Goal: Transaction & Acquisition: Purchase product/service

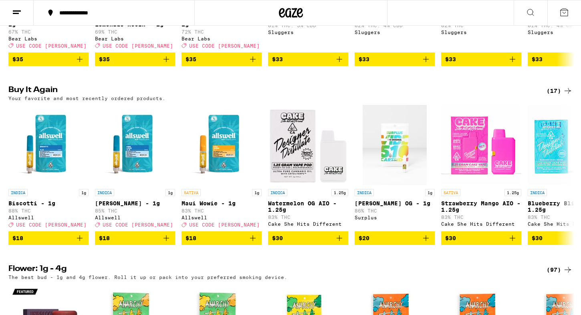
scroll to position [601, 0]
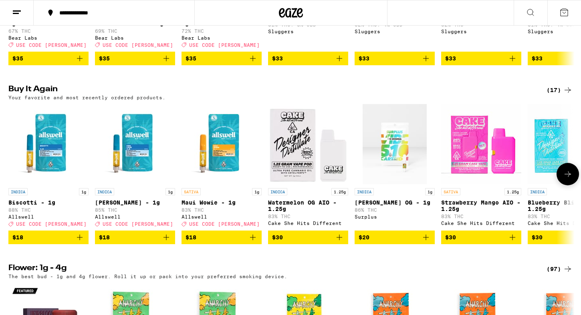
click at [79, 242] on icon "Add to bag" at bounding box center [80, 238] width 10 height 10
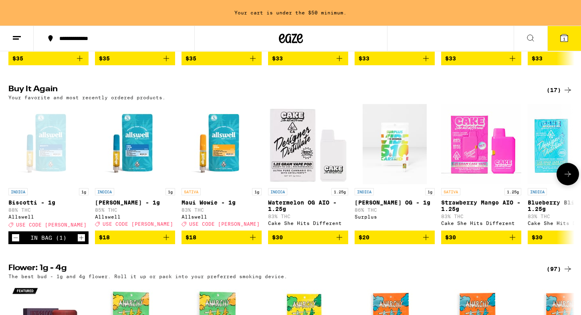
click at [168, 242] on icon "Add to bag" at bounding box center [166, 238] width 10 height 10
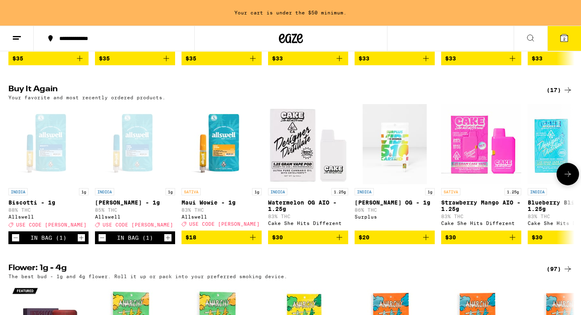
click at [255, 242] on icon "Add to bag" at bounding box center [253, 238] width 10 height 10
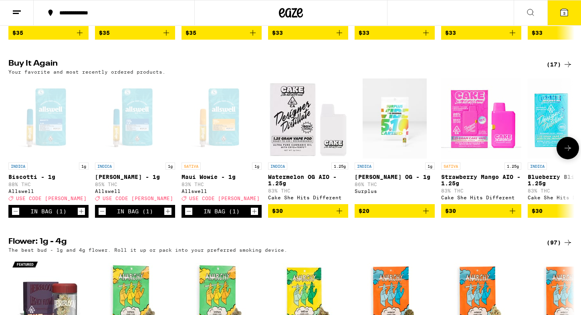
scroll to position [601, 0]
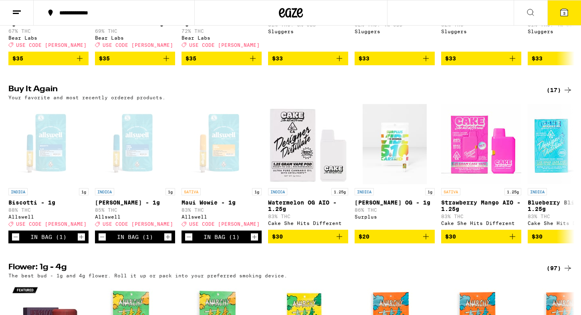
click at [568, 9] on icon at bounding box center [564, 13] width 10 height 10
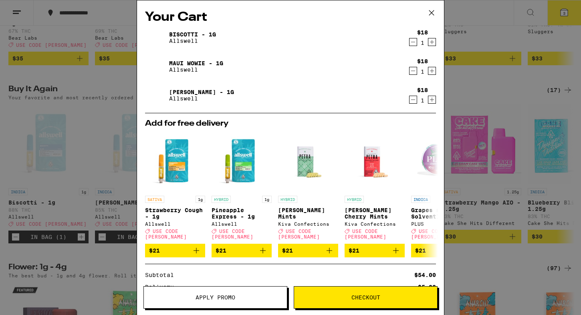
click at [266, 299] on span "Apply Promo" at bounding box center [215, 298] width 143 height 6
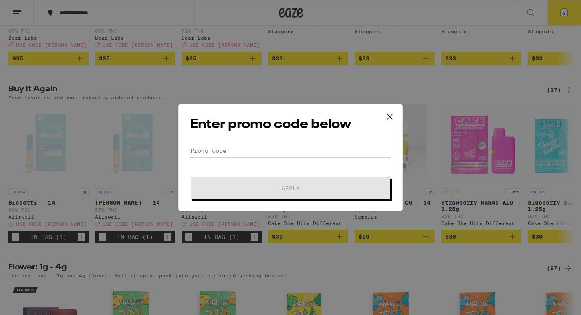
click at [258, 149] on input "Promo Code" at bounding box center [290, 151] width 201 height 12
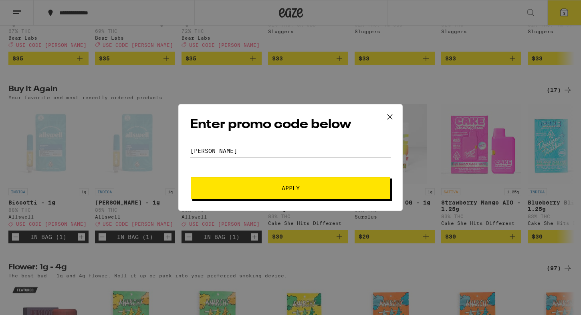
type input "litty"
click at [251, 182] on button "Apply" at bounding box center [290, 188] width 199 height 22
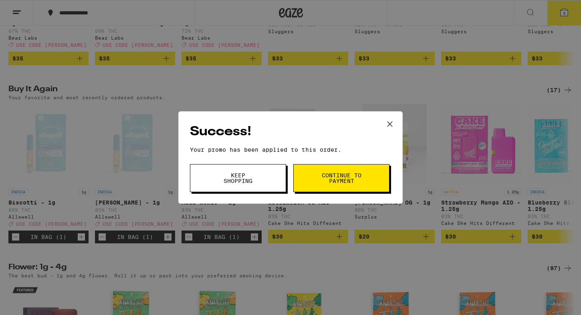
click at [365, 181] on button "Continue to payment" at bounding box center [341, 178] width 96 height 28
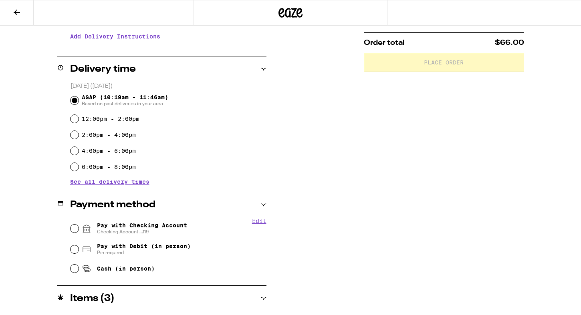
scroll to position [184, 0]
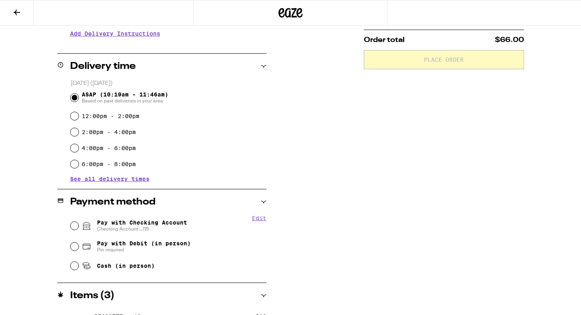
click at [141, 226] on span "Checking Account ...119" at bounding box center [142, 229] width 90 height 6
click at [79, 222] on input "Pay with Checking Account Checking Account ...119" at bounding box center [75, 226] width 8 height 8
radio input "true"
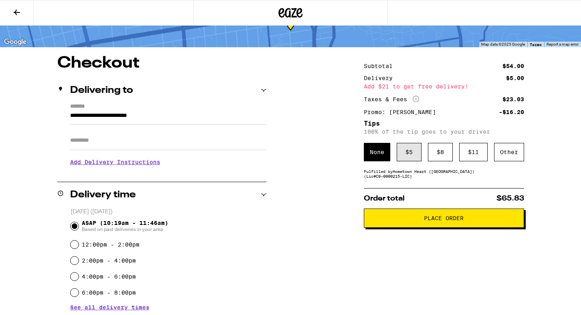
scroll to position [66, 0]
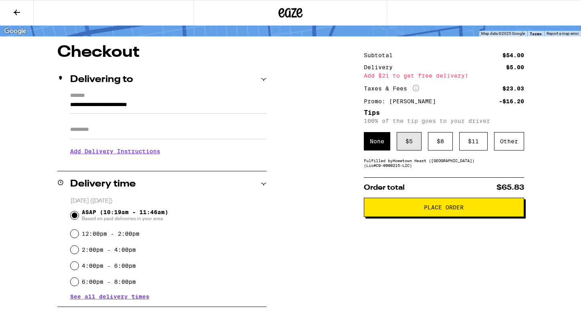
click at [411, 132] on div "$ 5" at bounding box center [409, 141] width 25 height 18
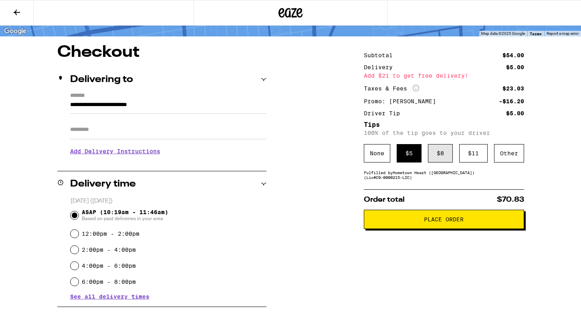
click at [438, 144] on div "$ 8" at bounding box center [440, 153] width 25 height 18
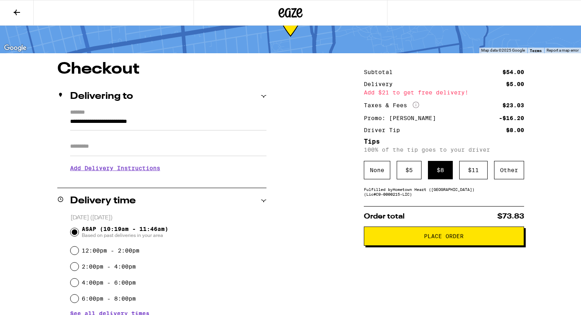
scroll to position [51, 0]
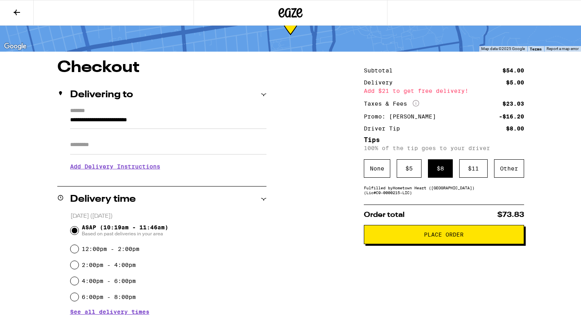
drag, startPoint x: 414, startPoint y: 224, endPoint x: 353, endPoint y: 102, distance: 136.2
click at [353, 102] on div "**********" at bounding box center [290, 307] width 577 height 495
click at [123, 159] on h3 "Add Delivery Instructions" at bounding box center [168, 166] width 196 height 18
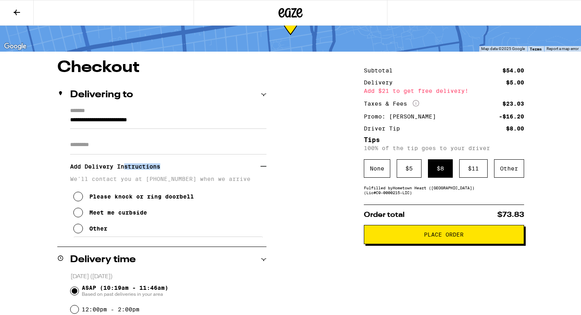
click at [134, 210] on div "Meet me curbside" at bounding box center [118, 213] width 58 height 6
click at [433, 232] on span "Place Order" at bounding box center [444, 235] width 40 height 6
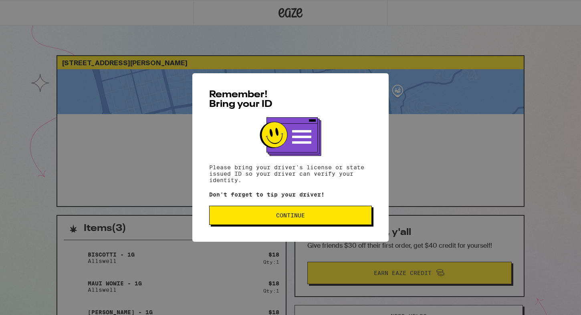
click at [293, 218] on span "Continue" at bounding box center [290, 216] width 29 height 6
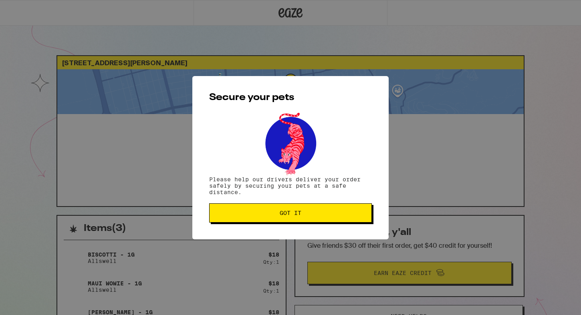
click at [293, 220] on button "Got it" at bounding box center [290, 212] width 163 height 19
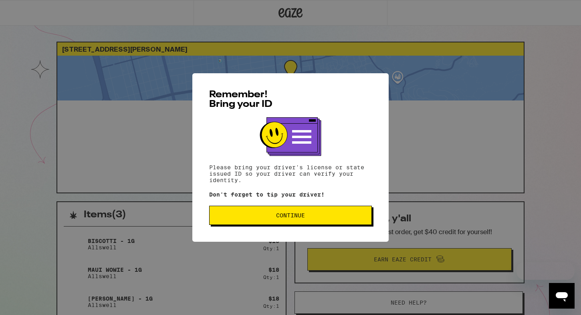
click at [234, 217] on span "Continue" at bounding box center [290, 216] width 149 height 6
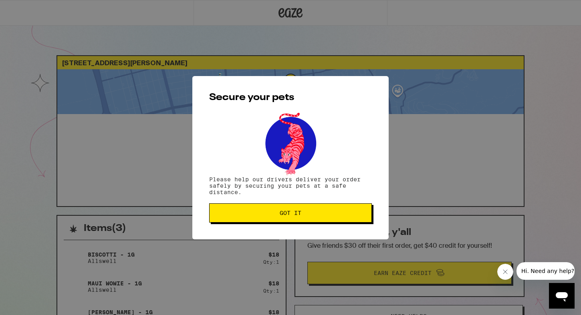
click at [222, 203] on div "Secure your pets Please help our drivers deliver your order safely by securing …" at bounding box center [290, 157] width 196 height 163
click at [222, 216] on span "Got it" at bounding box center [290, 213] width 149 height 6
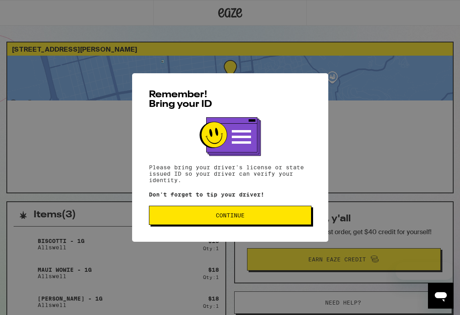
click at [193, 225] on button "Continue" at bounding box center [230, 215] width 163 height 19
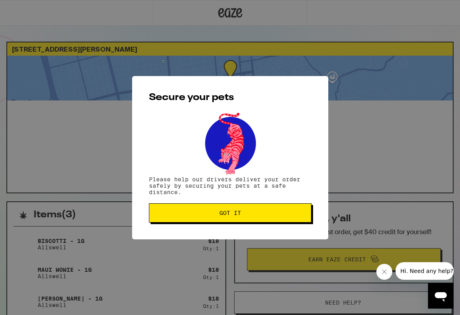
click at [193, 227] on div "Secure your pets Please help our drivers deliver your order safely by securing …" at bounding box center [230, 157] width 196 height 163
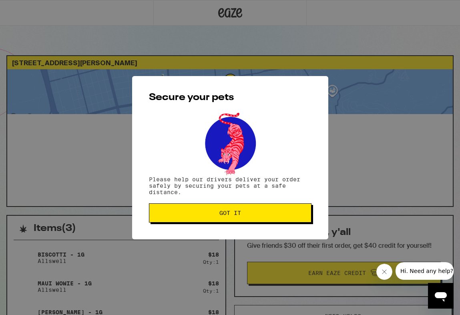
click at [193, 208] on button "Got it" at bounding box center [230, 212] width 163 height 19
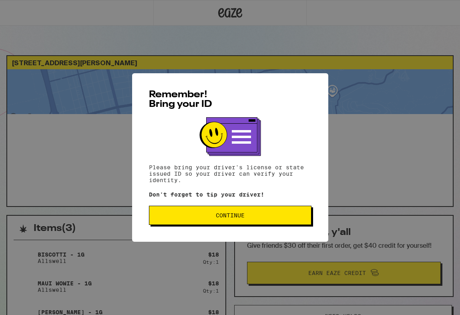
click at [217, 225] on button "Continue" at bounding box center [230, 215] width 163 height 19
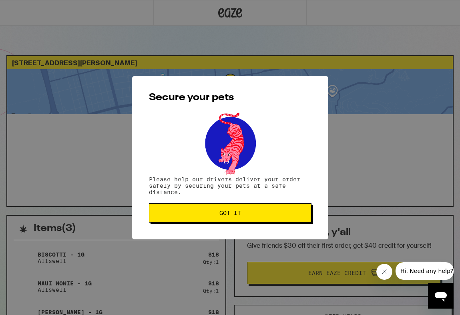
click at [214, 218] on button "Got it" at bounding box center [230, 212] width 163 height 19
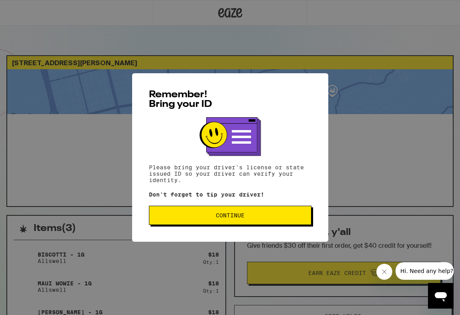
click at [269, 213] on button "Continue" at bounding box center [230, 215] width 163 height 19
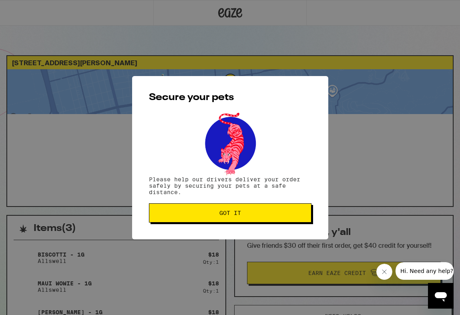
click at [269, 213] on span "Got it" at bounding box center [230, 213] width 149 height 6
